Goal: Task Accomplishment & Management: Complete application form

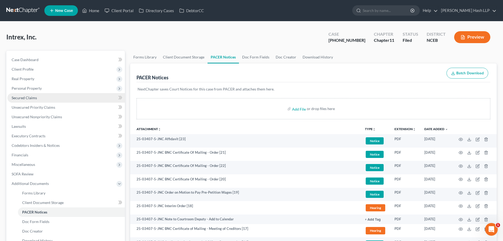
click at [34, 96] on span "Secured Claims" at bounding box center [24, 97] width 25 height 4
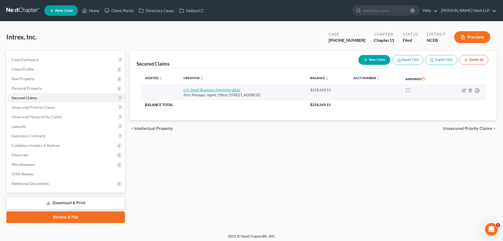
click at [223, 90] on link "U.S. Small Business Administration" at bounding box center [212, 89] width 57 height 4
select select "0"
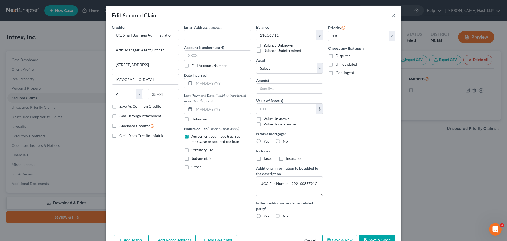
click at [392, 15] on button "×" at bounding box center [394, 15] width 4 height 6
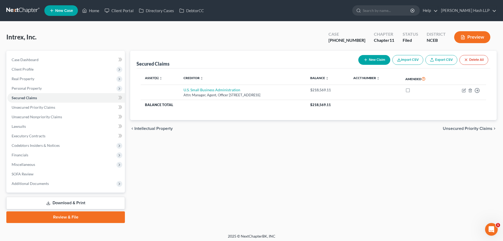
click at [478, 128] on span "Unsecured Priority Claims" at bounding box center [468, 128] width 50 height 4
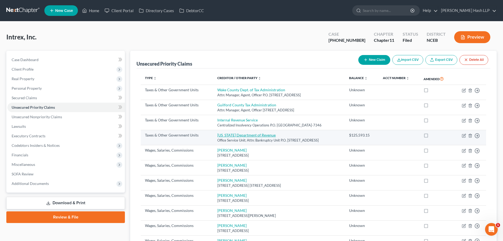
click at [240, 135] on link "[US_STATE] Department of Revenue" at bounding box center [246, 135] width 58 height 4
select select "2"
select select "28"
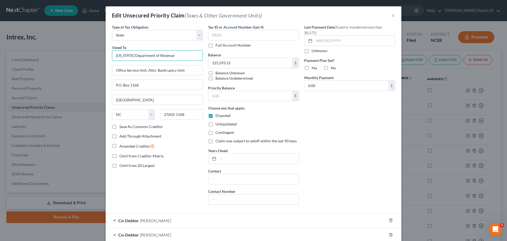
drag, startPoint x: 170, startPoint y: 57, endPoint x: 106, endPoint y: 62, distance: 64.1
click at [106, 62] on div "Type of Tax Obligation * Select Federal City State Franchise Tax Board Other Ow…" at bounding box center [254, 135] width 296 height 223
click at [392, 15] on button "×" at bounding box center [394, 15] width 4 height 6
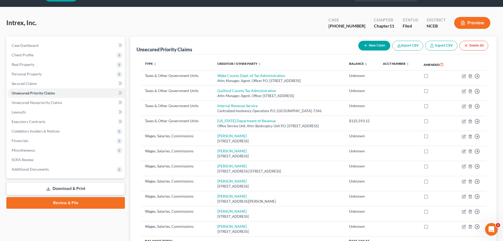
scroll to position [26, 0]
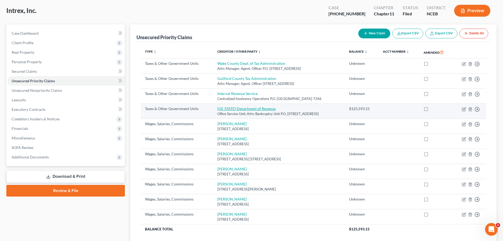
click at [226, 110] on link "[US_STATE] Department of Revenue" at bounding box center [246, 108] width 58 height 4
select select "2"
select select "28"
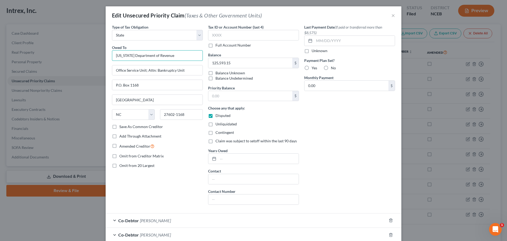
drag, startPoint x: 181, startPoint y: 56, endPoint x: 85, endPoint y: 56, distance: 96.2
click at [85, 56] on div "Edit Unsecured Priority Claim (Taxes & Other Government Units) × Type of Tax Ob…" at bounding box center [253, 120] width 507 height 241
drag, startPoint x: 184, startPoint y: 71, endPoint x: 85, endPoint y: 73, distance: 99.9
click at [85, 73] on div "Edit Unsecured Priority Claim (Taxes & Other Government Units) × Type of Tax Ob…" at bounding box center [253, 120] width 507 height 241
drag, startPoint x: 138, startPoint y: 85, endPoint x: 109, endPoint y: 86, distance: 29.1
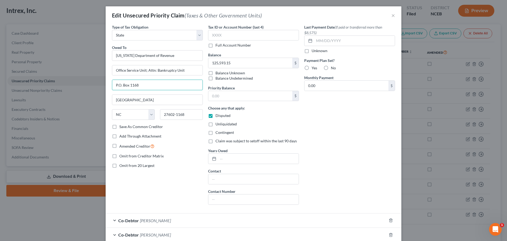
click at [109, 86] on div "Type of Tax Obligation * Select Federal City State Franchise Tax Board Other Ow…" at bounding box center [157, 116] width 96 height 184
click at [392, 16] on button "×" at bounding box center [394, 15] width 4 height 6
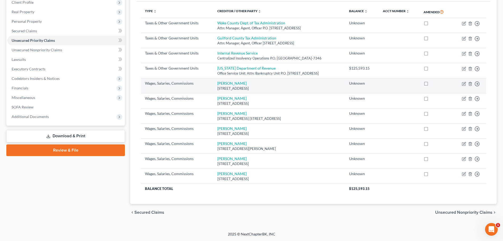
scroll to position [0, 0]
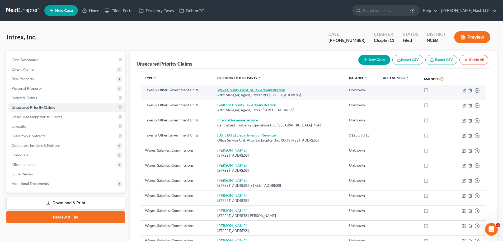
click at [251, 91] on link "Wake County Dept. of Tax Administration" at bounding box center [251, 89] width 68 height 4
select select "2"
select select "28"
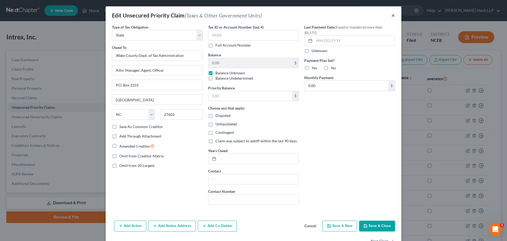
click at [392, 15] on button "×" at bounding box center [394, 15] width 4 height 6
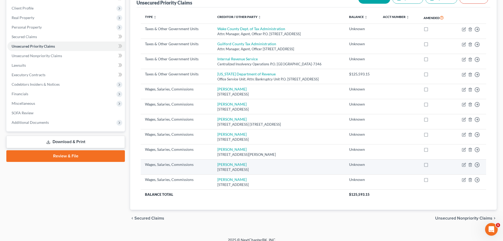
scroll to position [67, 0]
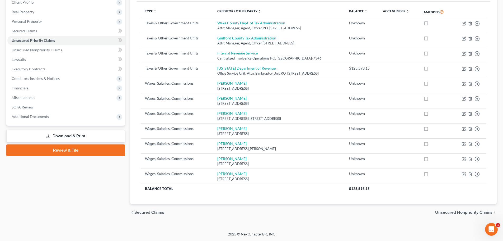
click at [446, 211] on span "Unsecured Nonpriority Claims" at bounding box center [463, 212] width 57 height 4
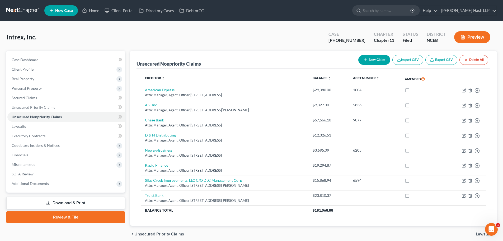
click at [445, 60] on link "Export CSV" at bounding box center [442, 60] width 32 height 10
click at [47, 184] on span "Additional Documents" at bounding box center [30, 183] width 37 height 4
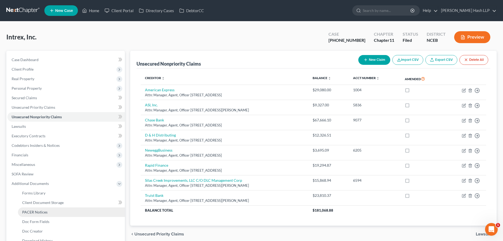
click at [40, 213] on span "PACER Notices" at bounding box center [34, 212] width 25 height 4
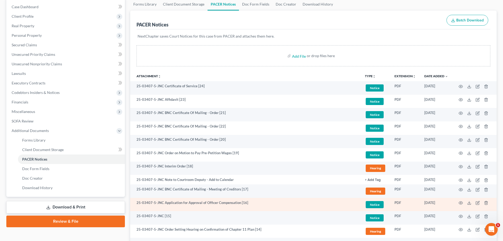
scroll to position [79, 0]
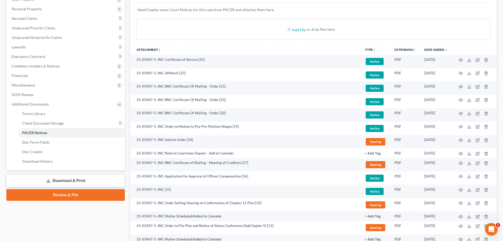
click at [313, 9] on p "NextChapter saves Court Notices for this case from PACER and attaches them here." at bounding box center [314, 9] width 352 height 5
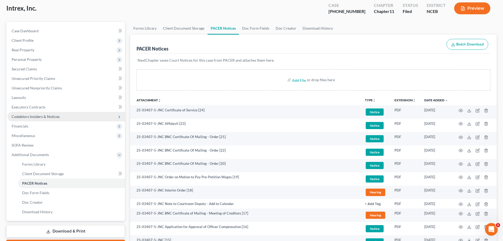
scroll to position [0, 0]
